Goal: Information Seeking & Learning: Find specific fact

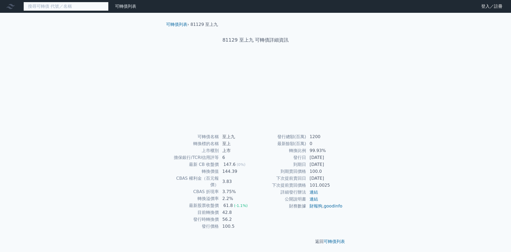
click at [75, 7] on input at bounding box center [65, 6] width 85 height 9
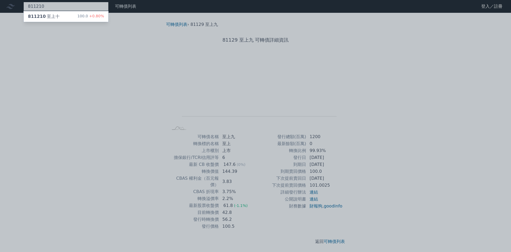
type input "811210"
click at [70, 18] on div "811210 至上十 100.0 +0.80%" at bounding box center [66, 16] width 85 height 11
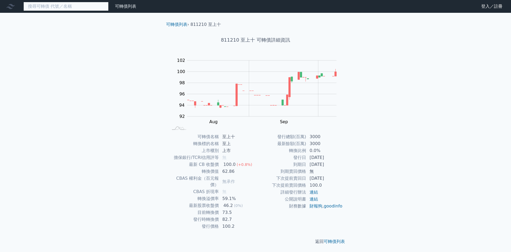
click at [90, 7] on input at bounding box center [65, 6] width 85 height 9
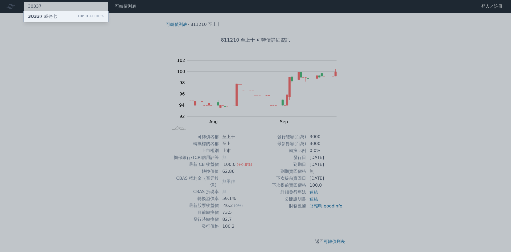
type input "30337"
click at [78, 17] on div "30337 威健七 106.0 +0.00%" at bounding box center [66, 16] width 85 height 11
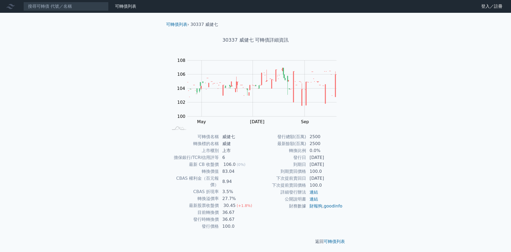
click at [34, 164] on div "可轉債列表 財務數據 可轉債列表 財務數據 登入／註冊 登入／註冊 可轉債列表 › 30337 威健七 30337 威健七 可轉債詳細資訊 Zoom Out …" at bounding box center [255, 126] width 511 height 253
